Goal: Navigation & Orientation: Find specific page/section

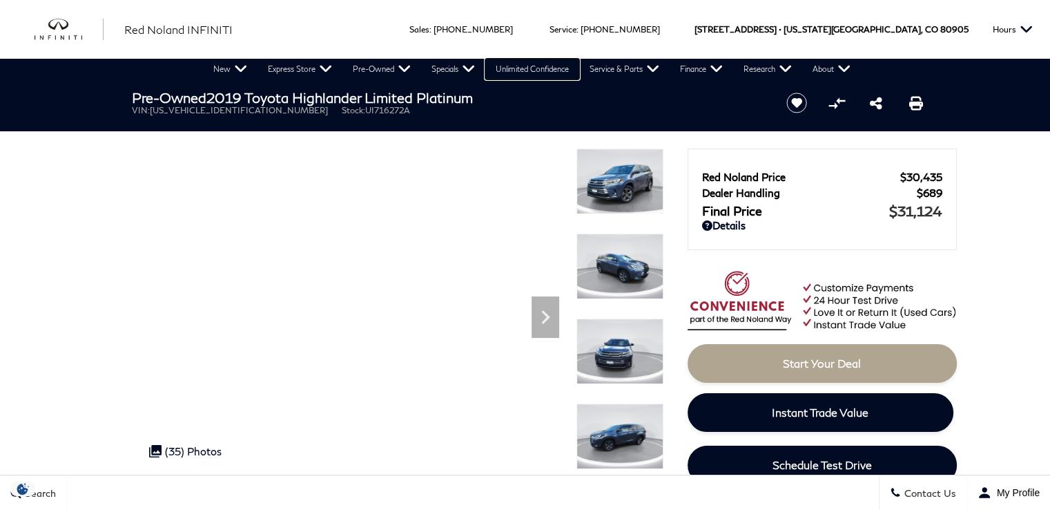
click at [542, 73] on link "Unlimited Confidence" at bounding box center [532, 69] width 94 height 21
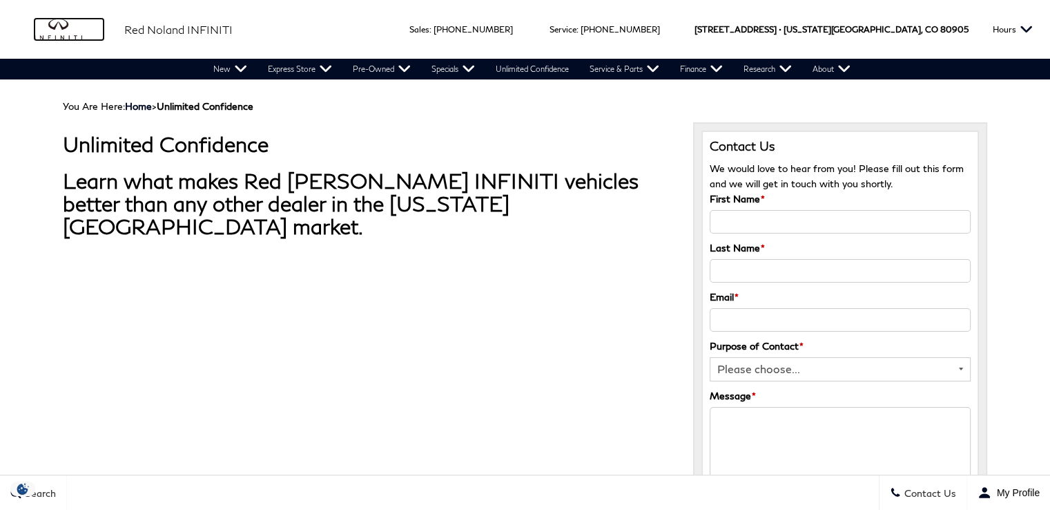
click at [37, 29] on img "infiniti" at bounding box center [69, 30] width 69 height 22
